Goal: Information Seeking & Learning: Learn about a topic

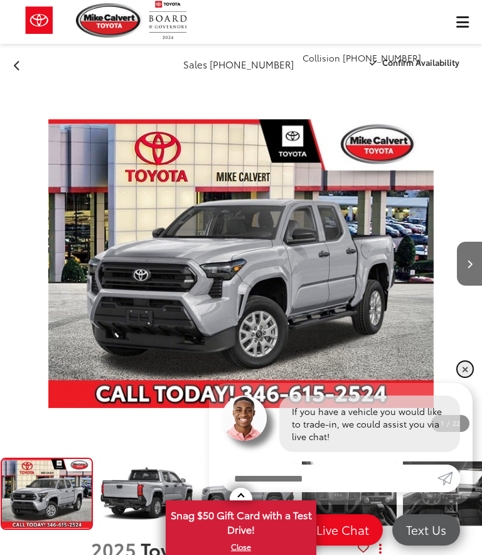
click at [468, 368] on link "✕" at bounding box center [464, 368] width 15 height 15
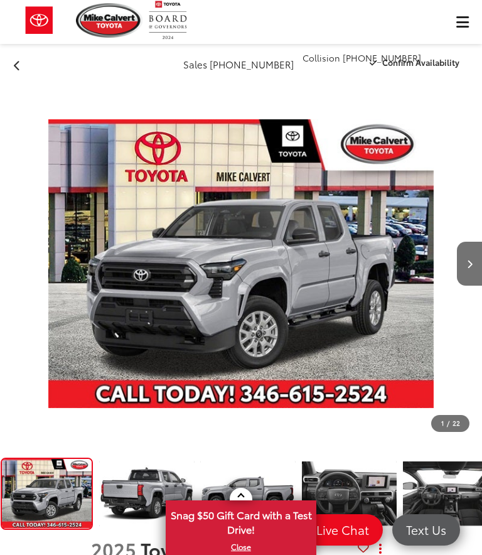
click at [472, 457] on img "Expand Photo 4" at bounding box center [450, 493] width 97 height 73
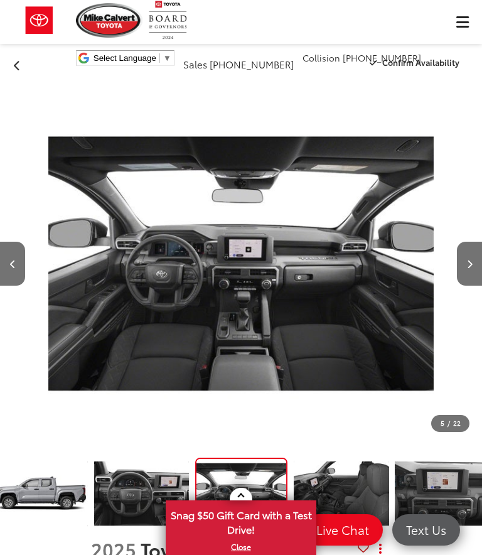
click at [467, 260] on icon "Next image" at bounding box center [470, 264] width 6 height 9
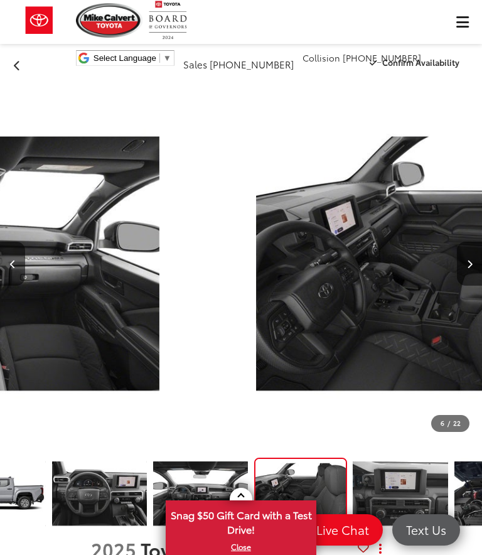
scroll to position [0, 2409]
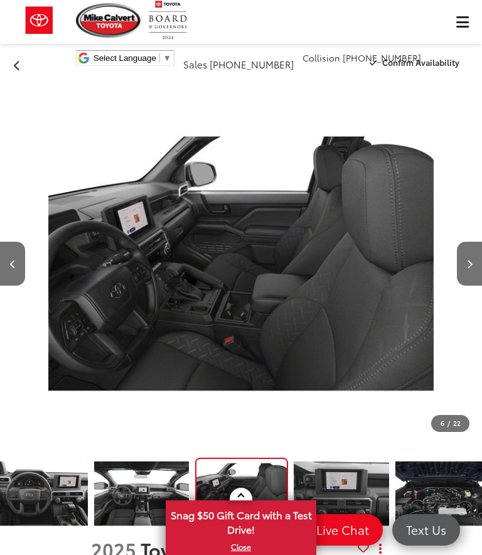
click at [469, 260] on icon "Next image" at bounding box center [470, 264] width 6 height 9
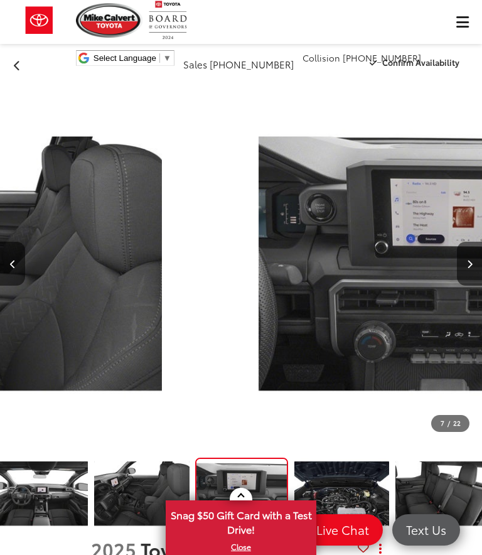
scroll to position [0, 2891]
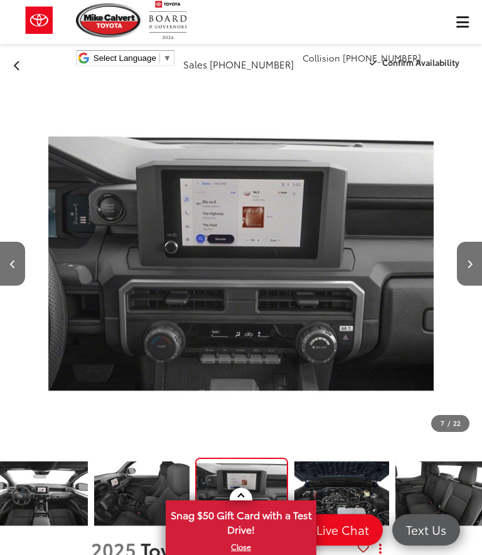
click at [474, 242] on button "Next image" at bounding box center [469, 264] width 25 height 44
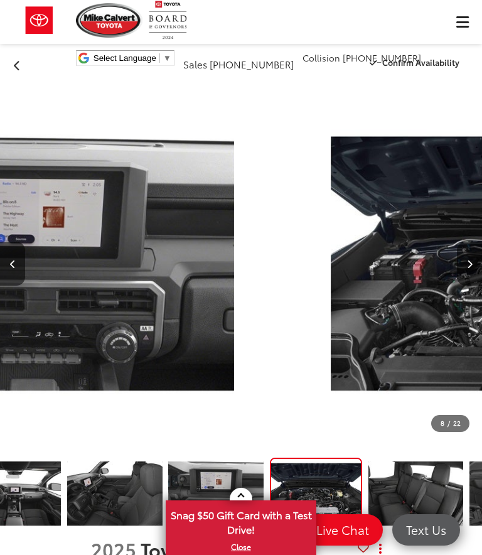
scroll to position [0, 3373]
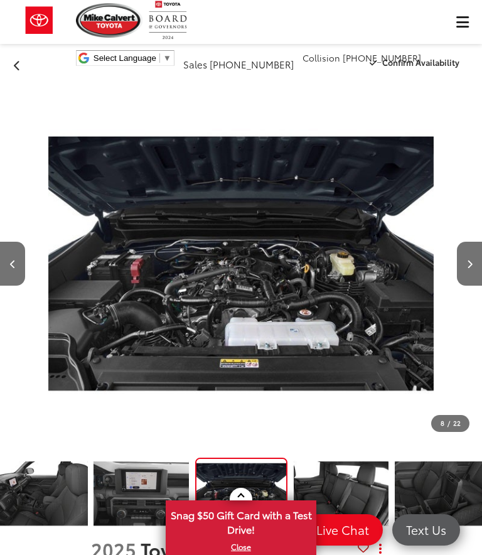
click at [476, 242] on button "Next image" at bounding box center [469, 264] width 25 height 44
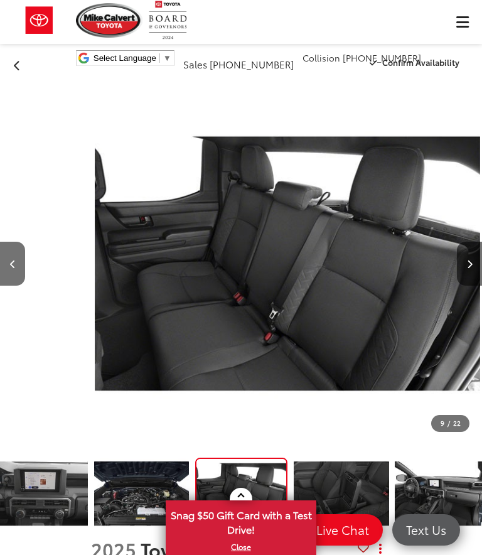
scroll to position [0, 3855]
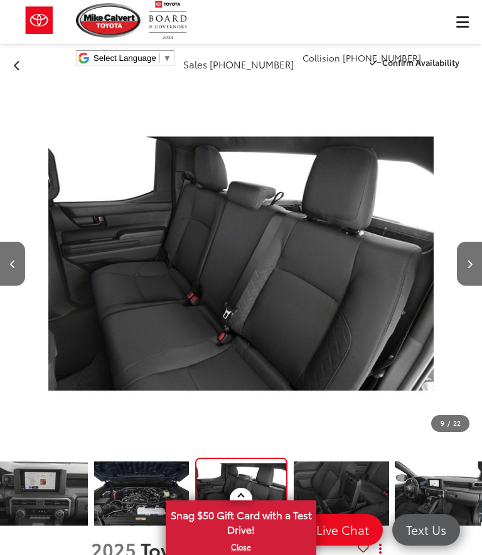
click at [471, 260] on icon "Next image" at bounding box center [470, 264] width 6 height 9
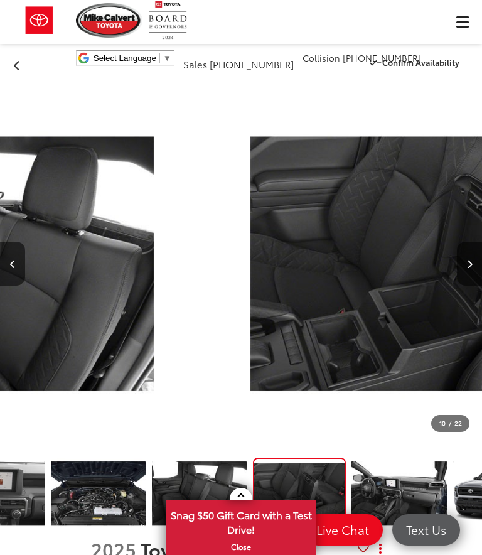
scroll to position [0, 4337]
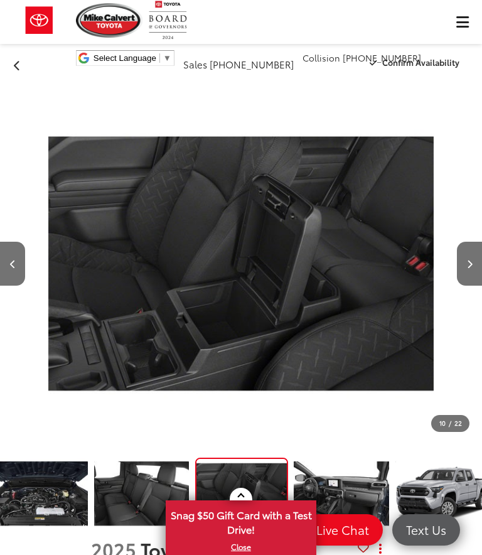
click at [468, 260] on icon "Next image" at bounding box center [470, 264] width 6 height 9
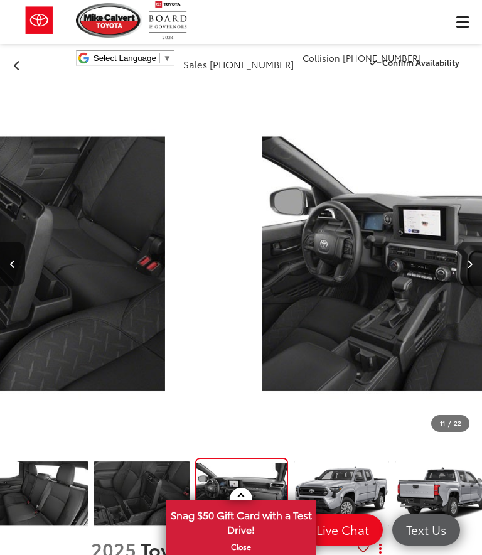
scroll to position [0, 4819]
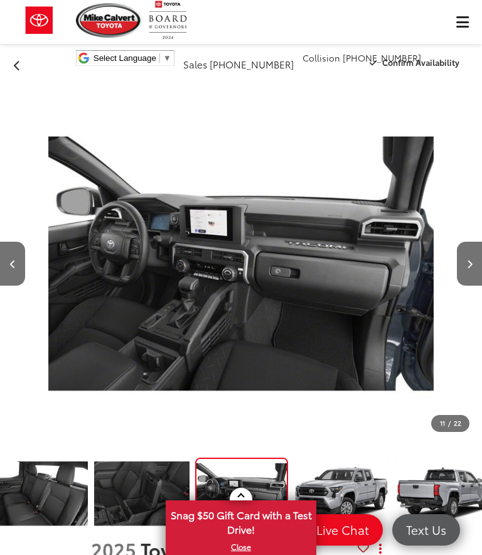
click at [474, 242] on button "Next image" at bounding box center [469, 264] width 25 height 44
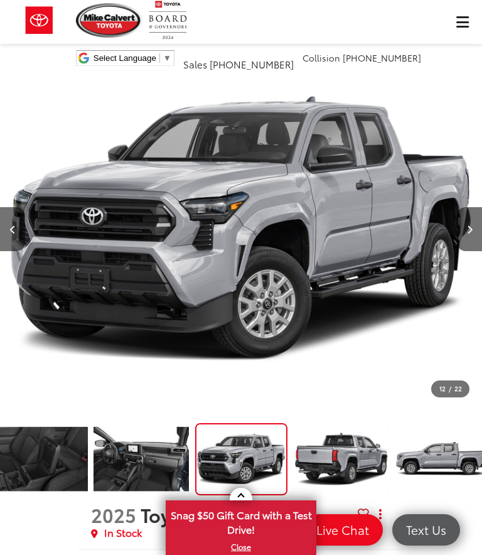
scroll to position [0, 0]
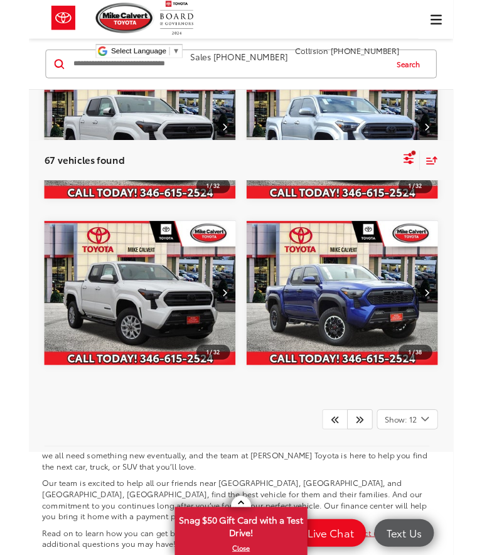
scroll to position [35, 0]
